Goal: Use online tool/utility: Utilize a website feature to perform a specific function

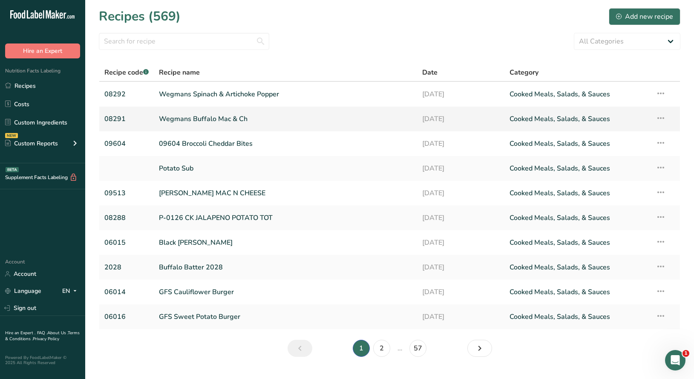
click at [202, 119] on link "Wegmans Buffalo Mac & Ch" at bounding box center [285, 119] width 253 height 18
